Goal: Navigation & Orientation: Find specific page/section

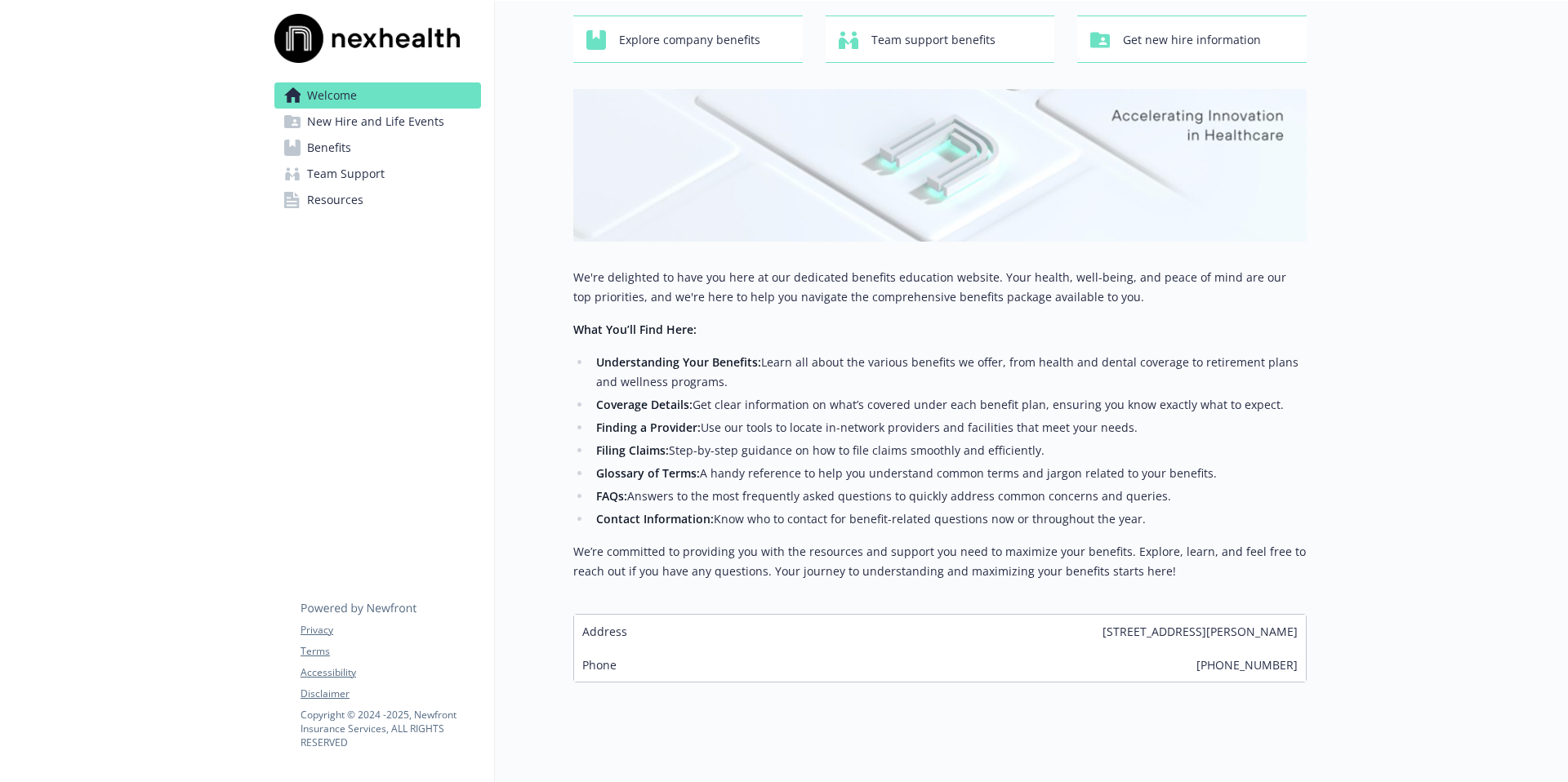
scroll to position [105, 0]
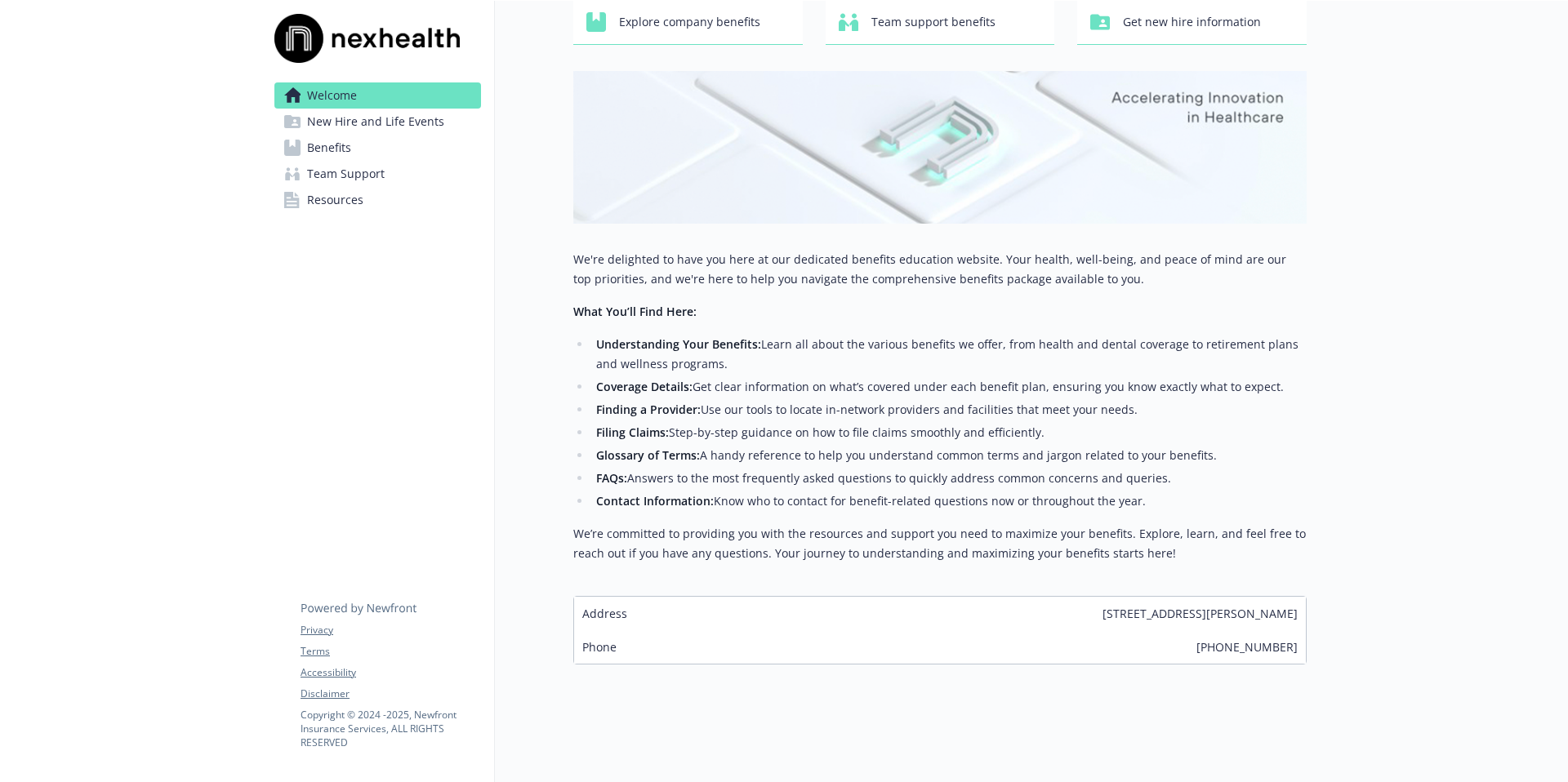
click at [345, 149] on span "Benefits" at bounding box center [329, 148] width 44 height 26
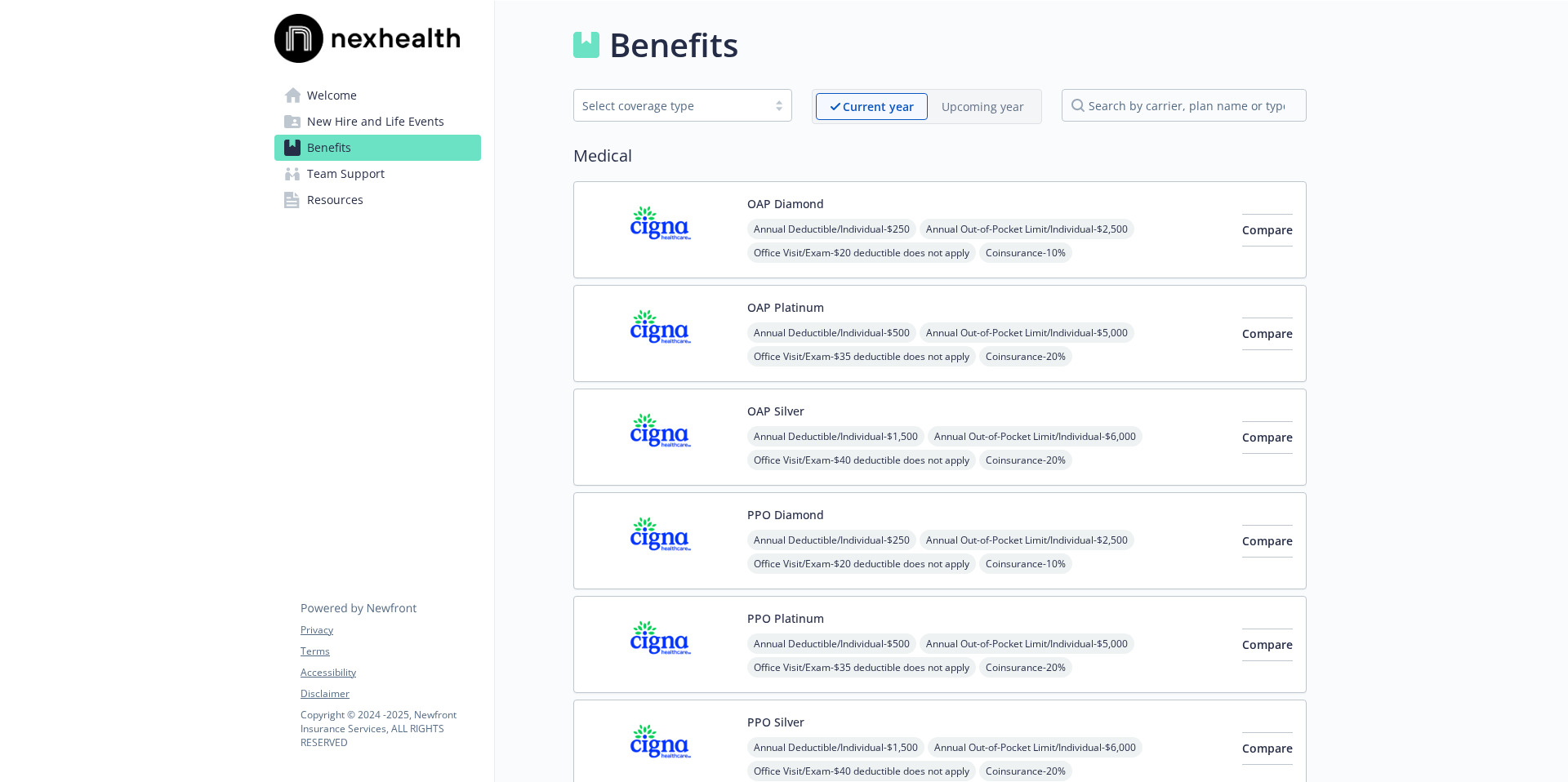
click at [341, 125] on span "New Hire and Life Events" at bounding box center [376, 122] width 138 height 26
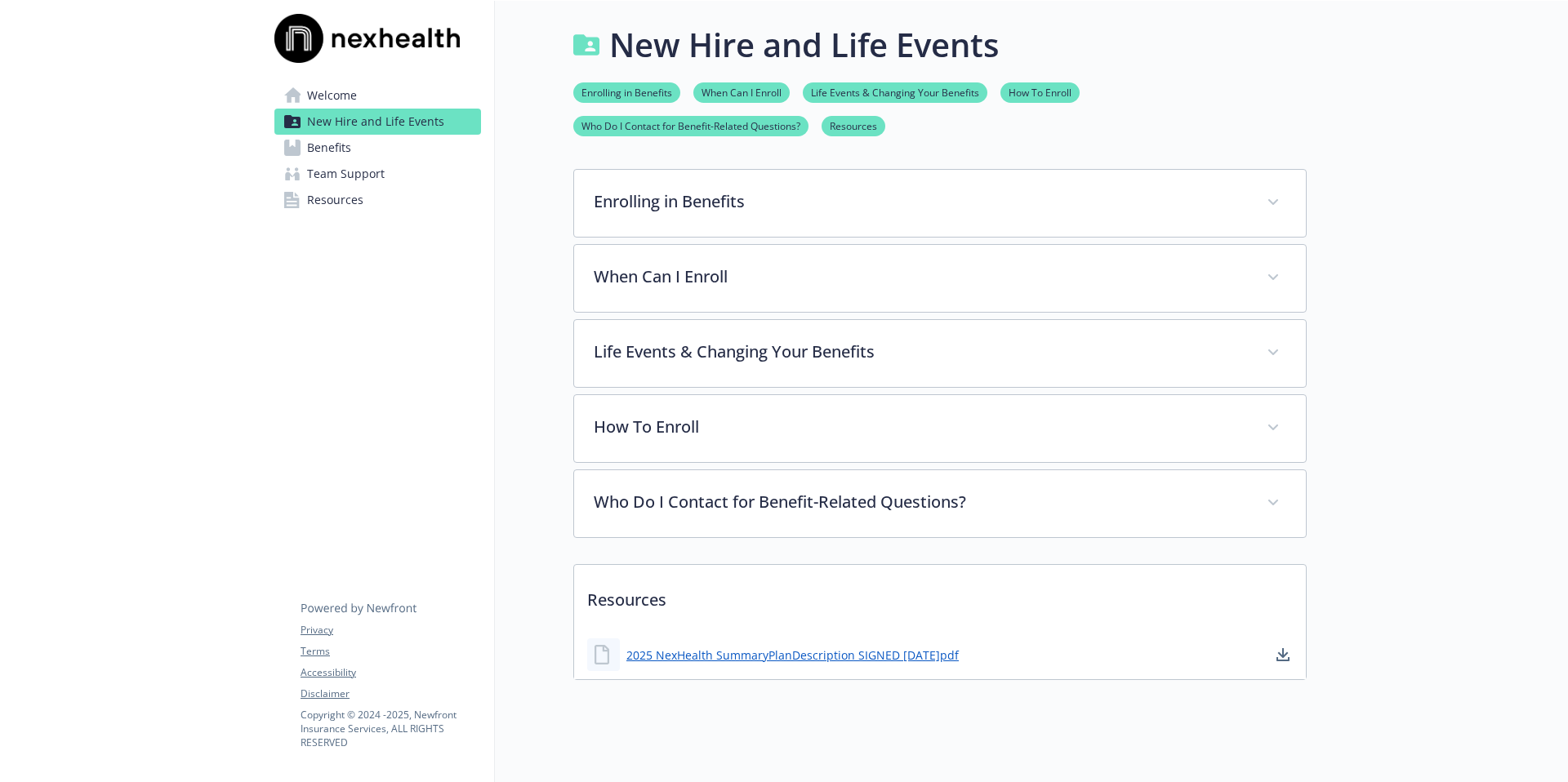
click at [353, 170] on span "Team Support" at bounding box center [346, 174] width 78 height 26
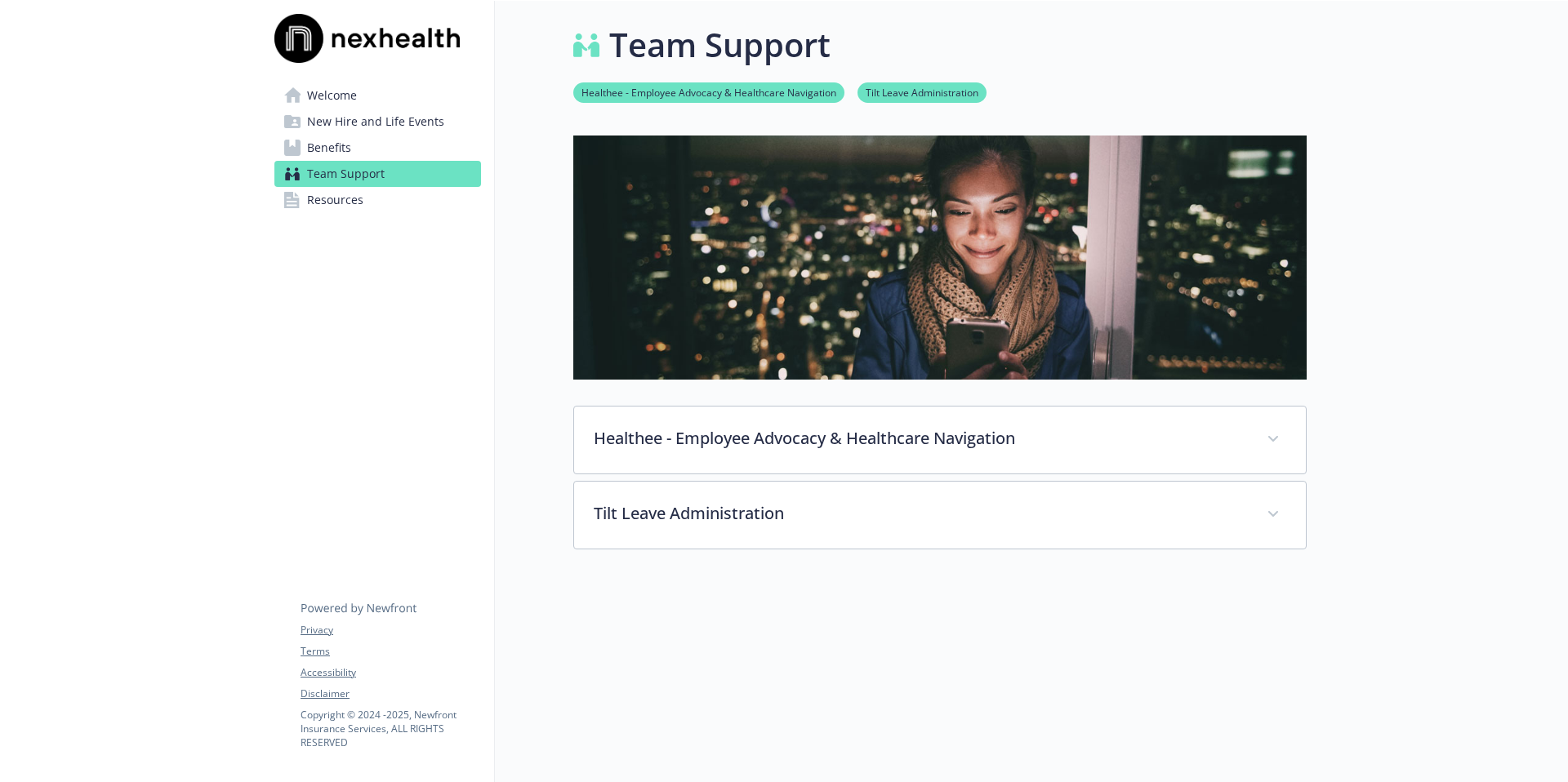
click at [346, 197] on span "Resources" at bounding box center [335, 200] width 57 height 26
